Goal: Task Accomplishment & Management: Manage account settings

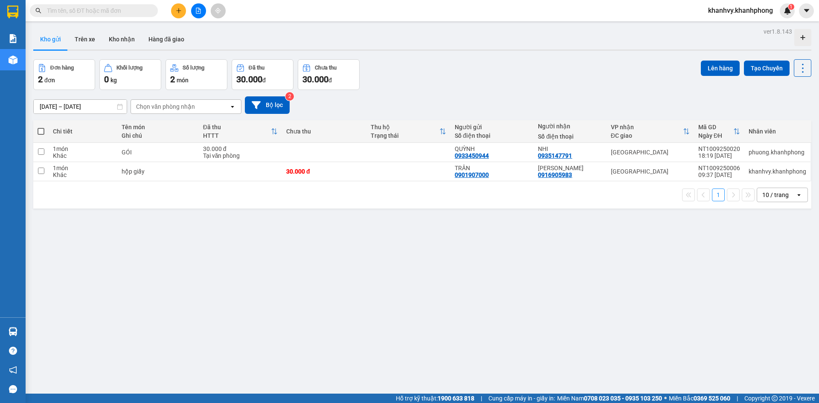
click at [728, 11] on span "khanhvy.khanhphong" at bounding box center [740, 10] width 78 height 11
click at [728, 25] on span "Đăng xuất" at bounding box center [743, 26] width 61 height 9
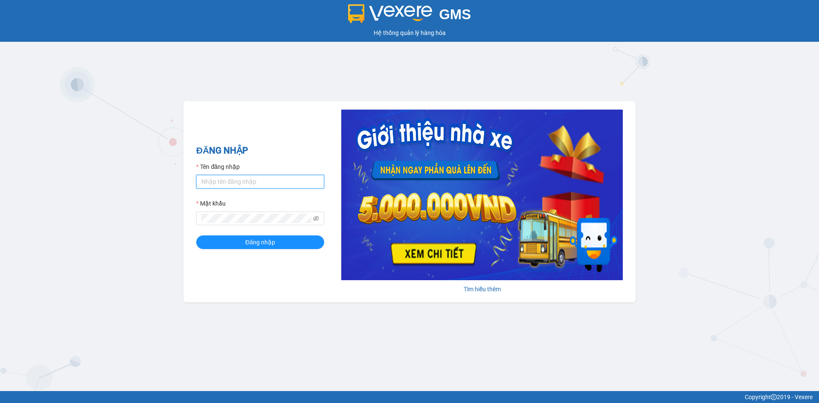
click at [298, 182] on input "Tên đăng nhập" at bounding box center [260, 182] width 128 height 14
type input "baohan.khanhphong"
click at [196, 235] on button "Đăng nhập" at bounding box center [260, 242] width 128 height 14
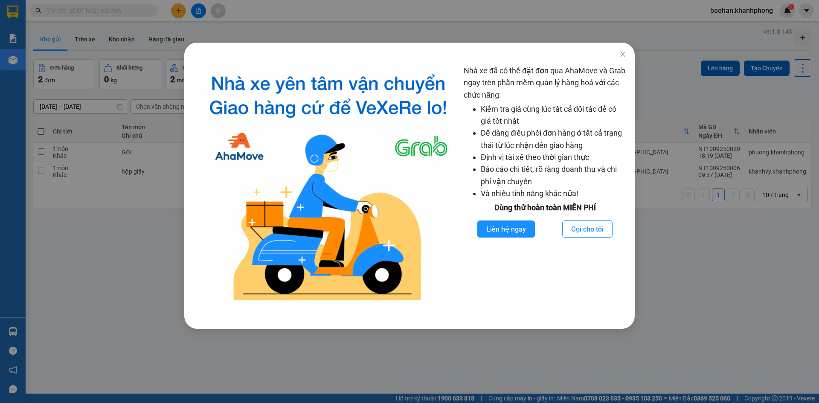
click at [87, 259] on div "Nhà xe đã có thể đặt đơn qua AhaMove và Grab ngay trên phần mềm quản lý hàng ho…" at bounding box center [409, 201] width 819 height 403
